Goal: Information Seeking & Learning: Learn about a topic

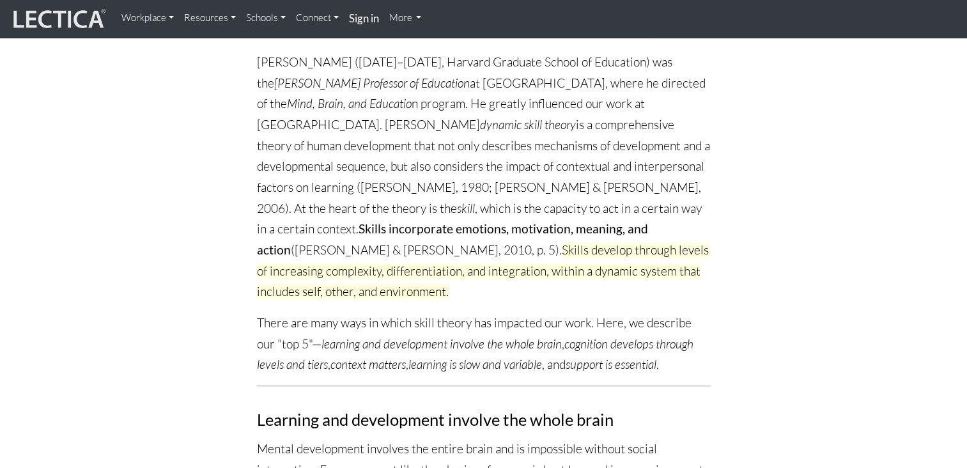
scroll to position [196, 0]
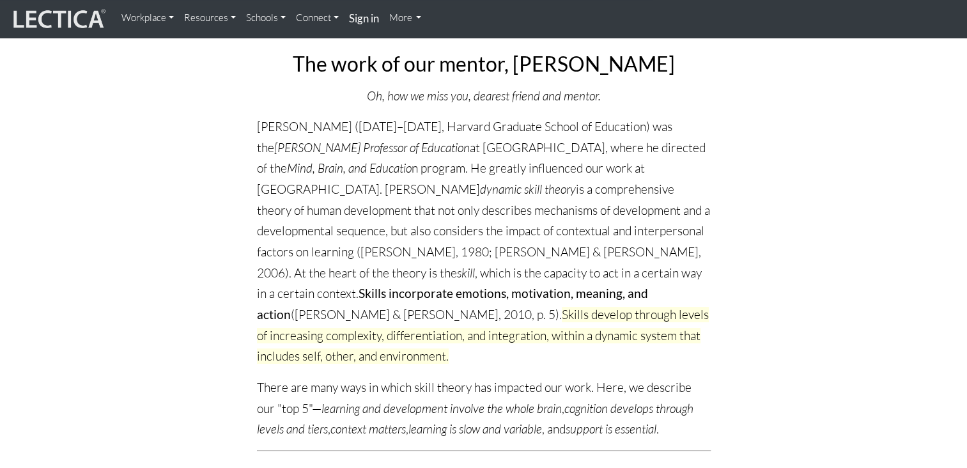
scroll to position [125, 0]
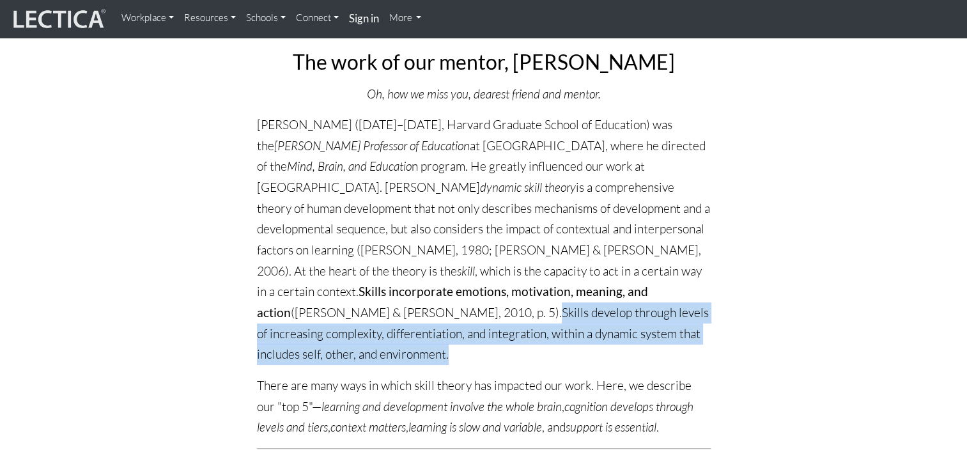
drag, startPoint x: 647, startPoint y: 290, endPoint x: 702, endPoint y: 332, distance: 69.3
click at [702, 332] on p "[PERSON_NAME] ([DATE]–[DATE], Harvard Graduate School of Education) was the [PE…" at bounding box center [484, 239] width 454 height 251
copy span "Skills develop through levels of increasing complexity, differentiation, and in…"
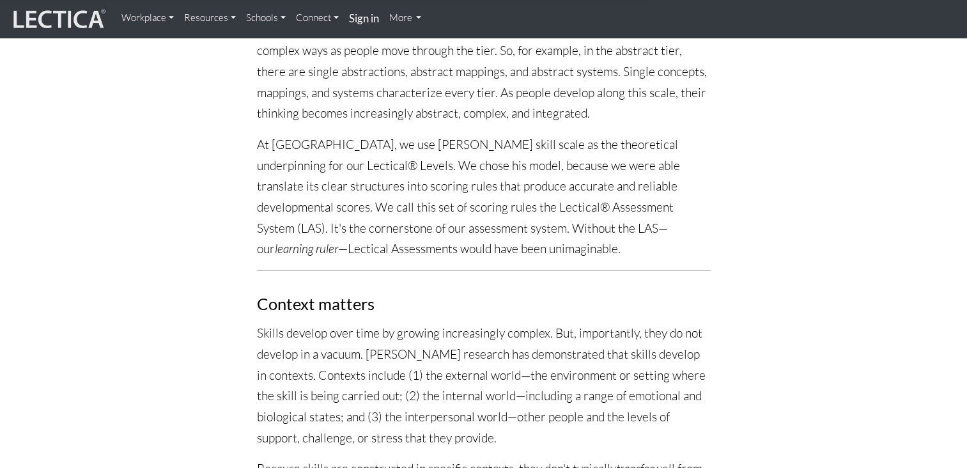
scroll to position [0, 0]
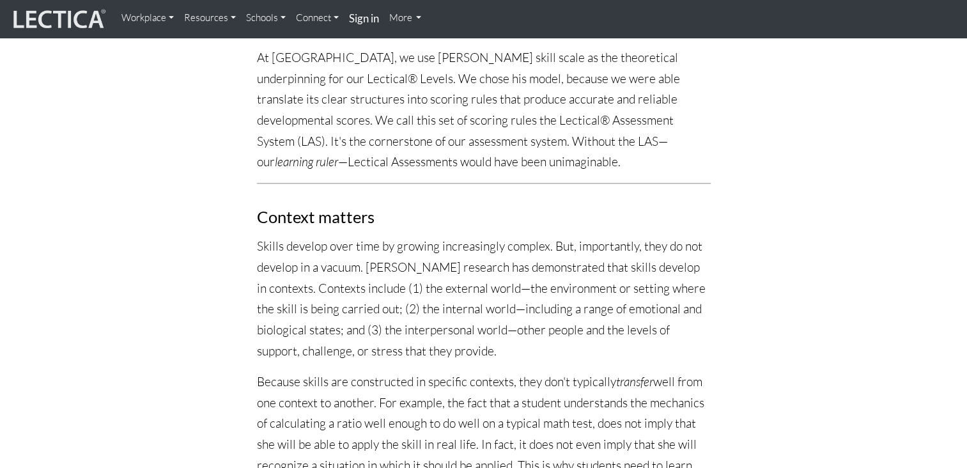
scroll to position [1109, 0]
